Goal: Communication & Community: Answer question/provide support

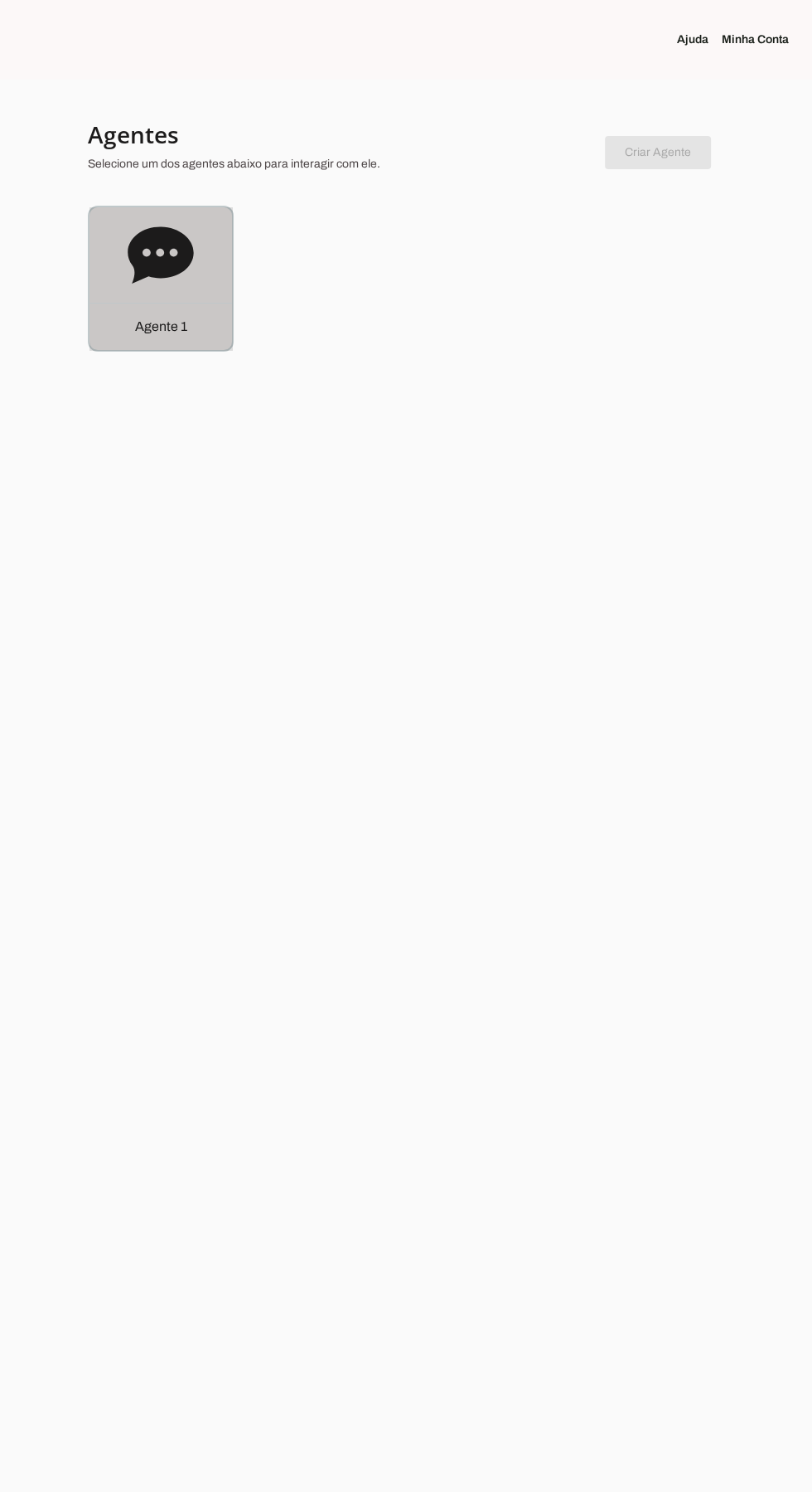
click at [137, 265] on icon at bounding box center [161, 254] width 66 height 56
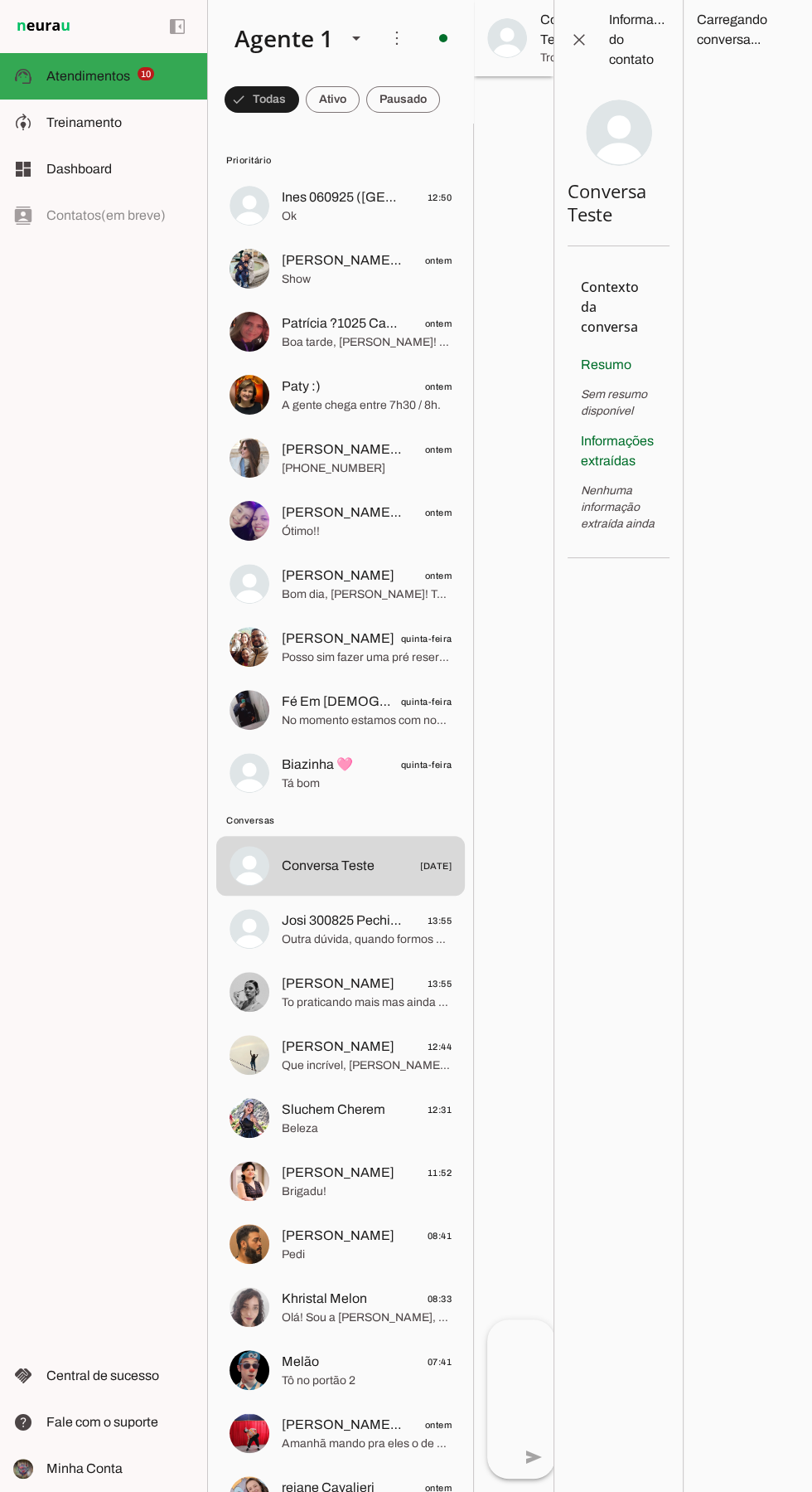
click at [318, 935] on span "Outra dúvida, quando formos postar, tem algum @ que queiram que a gente marque?" at bounding box center [367, 939] width 170 height 16
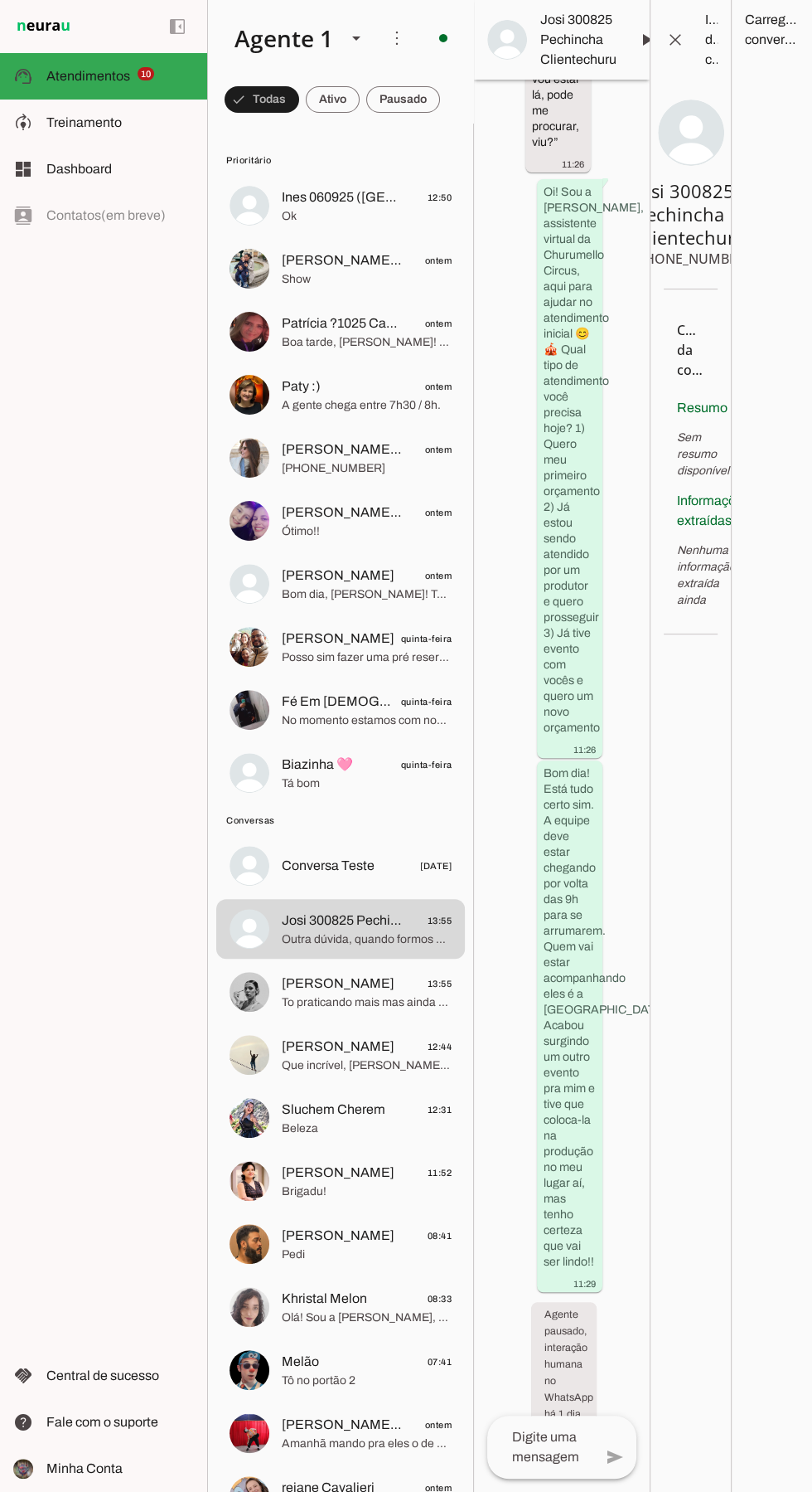
scroll to position [416, 0]
